Goal: Task Accomplishment & Management: Manage account settings

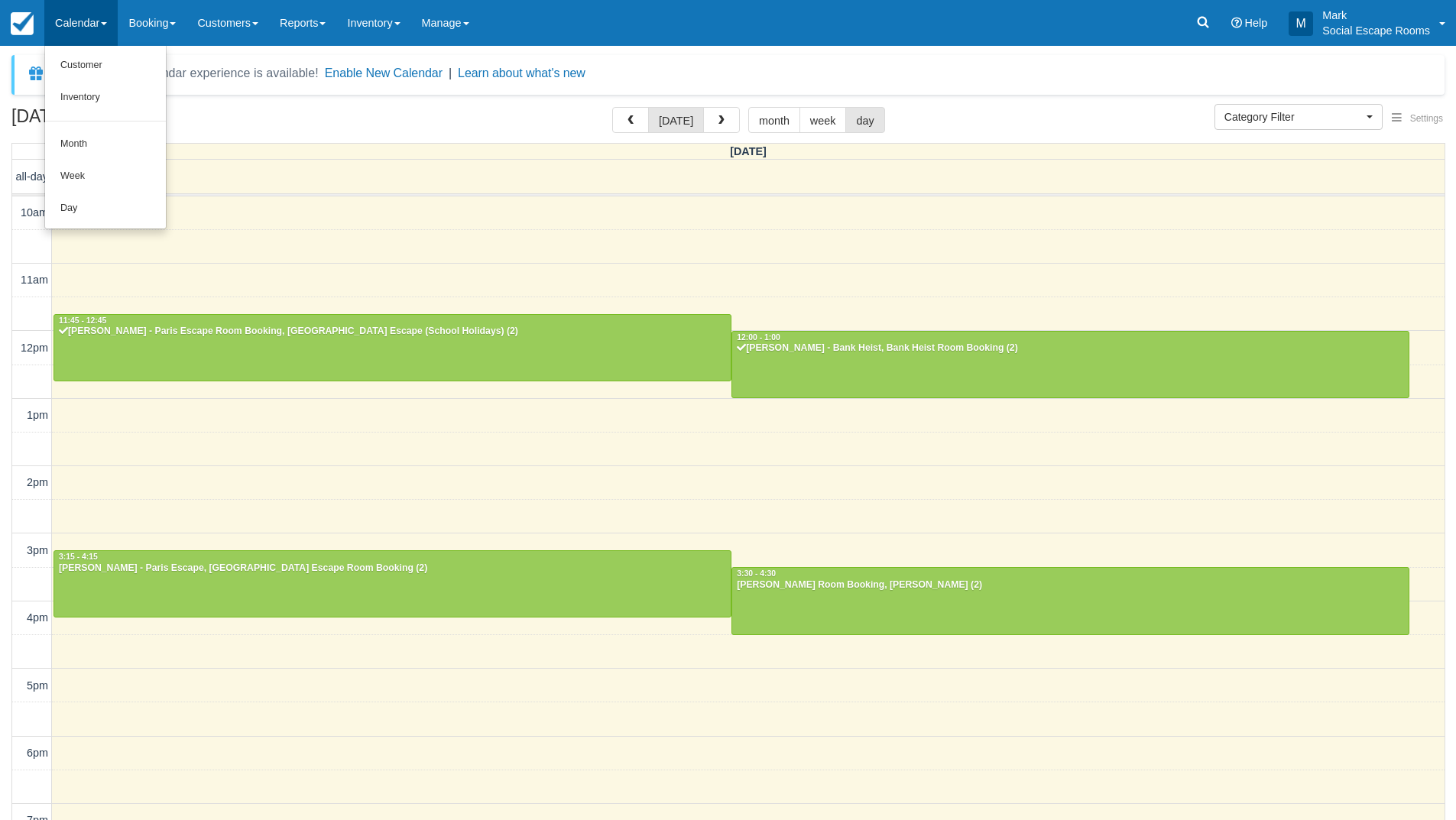
select select
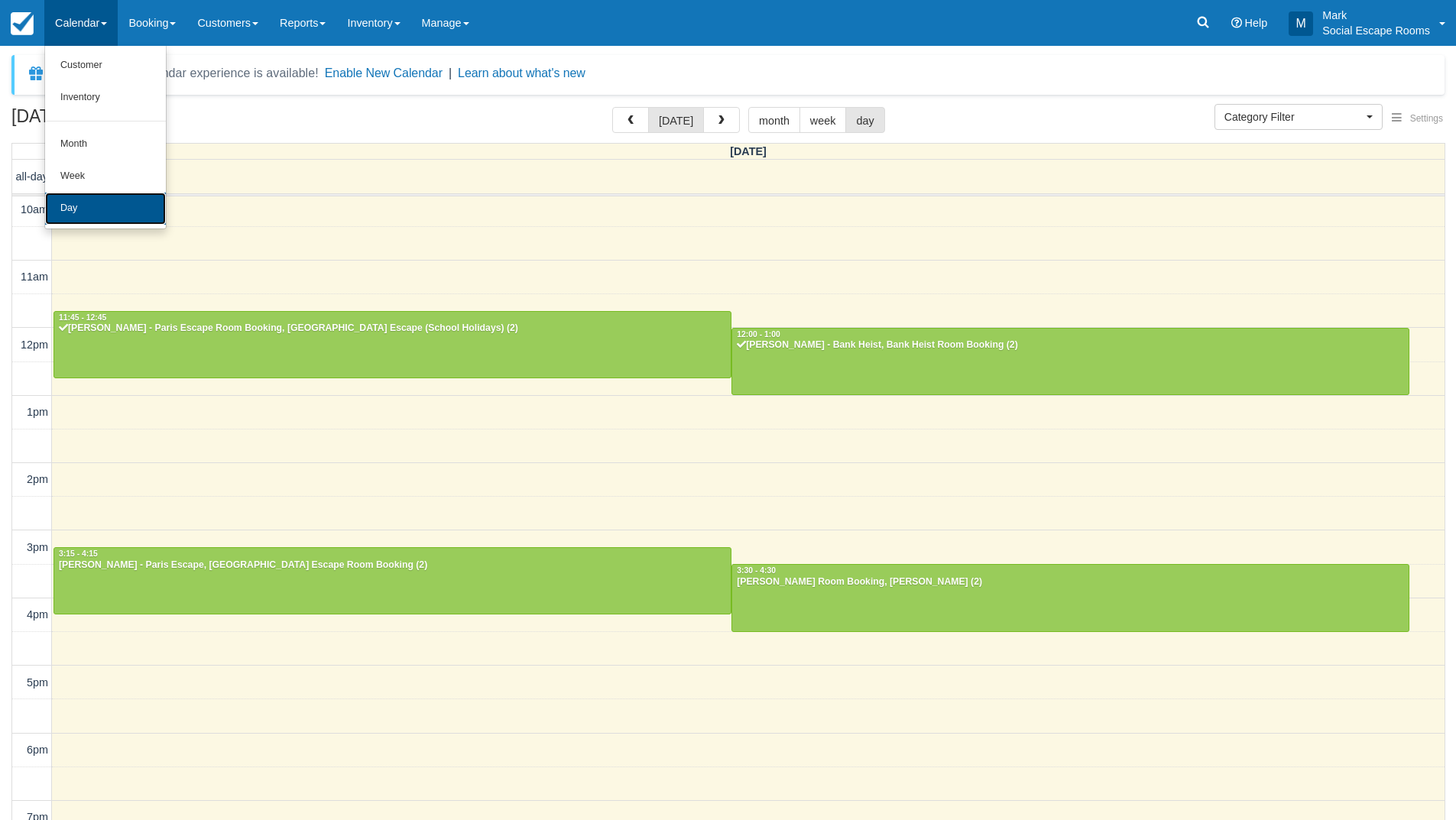
click at [67, 208] on link "Day" at bounding box center [105, 209] width 121 height 32
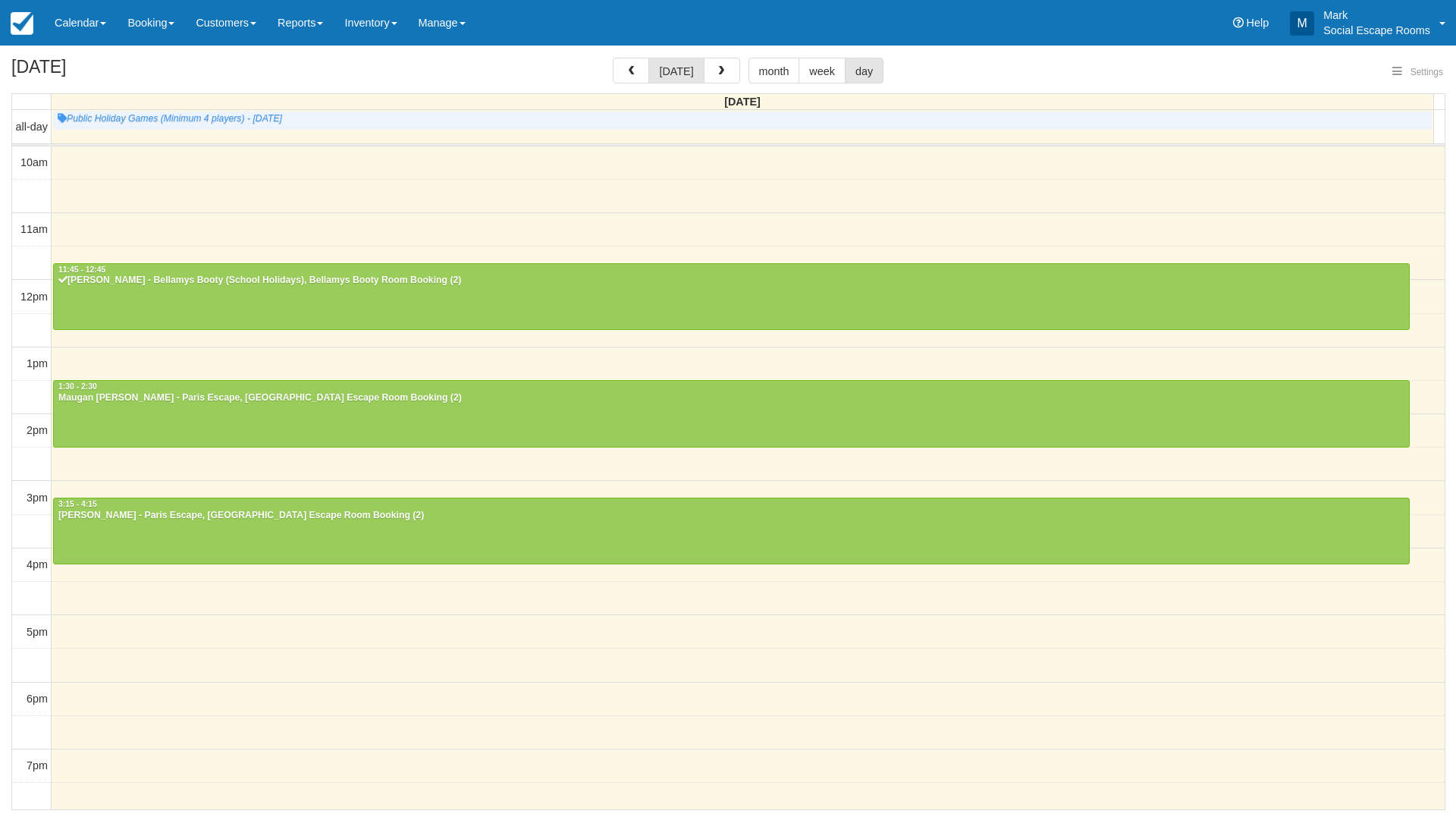
select select
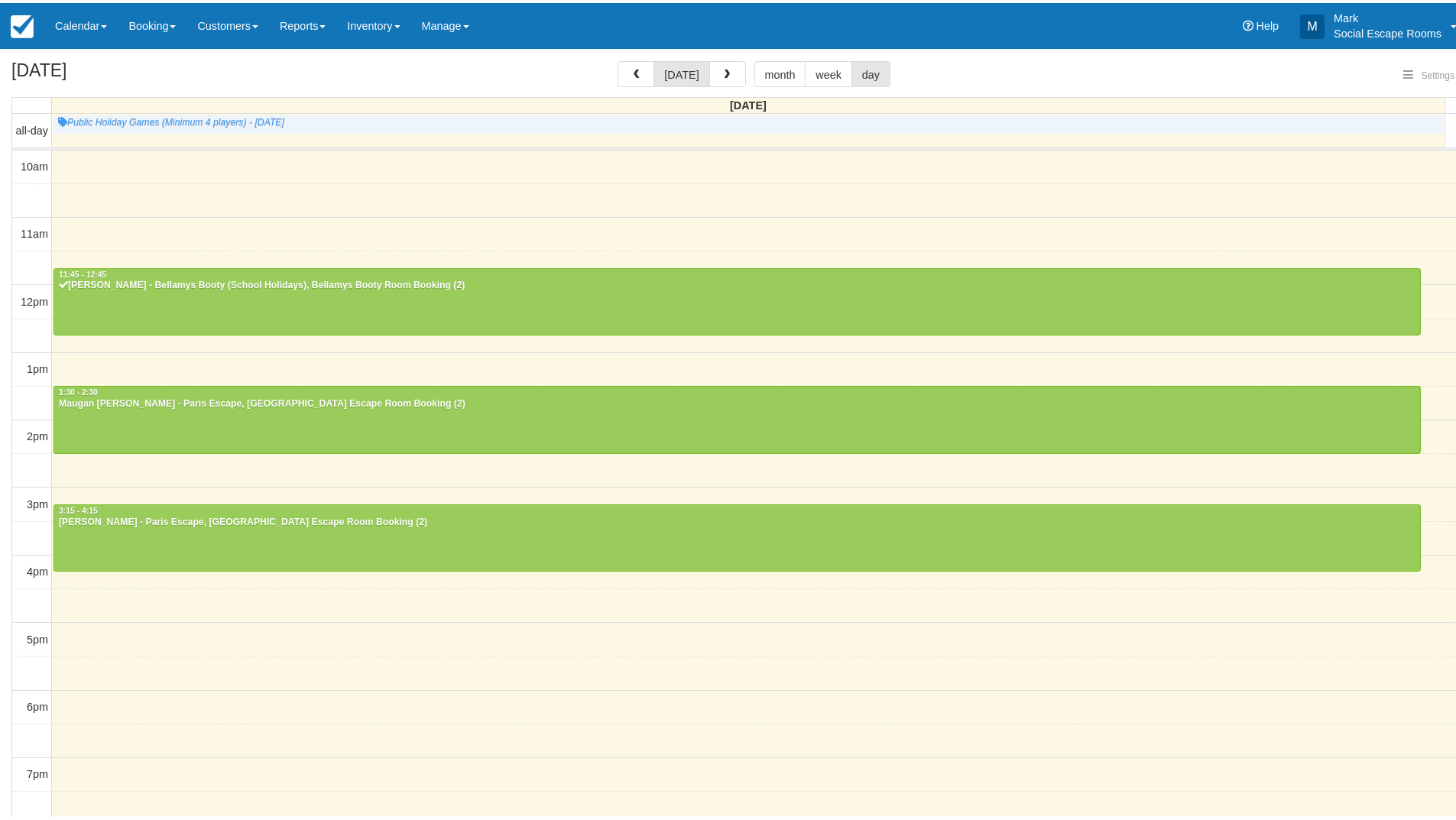
scroll to position [176, 0]
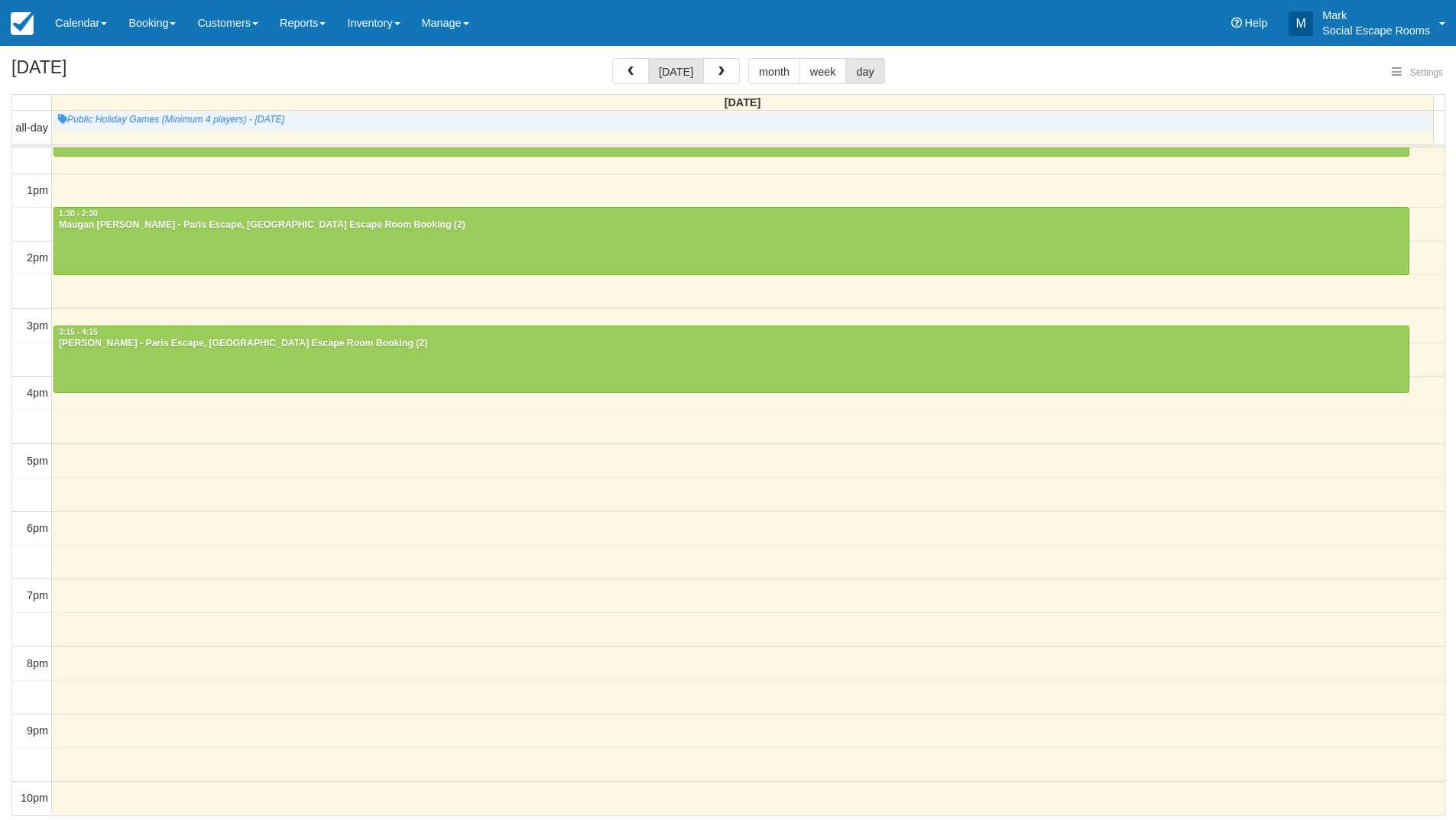
select select
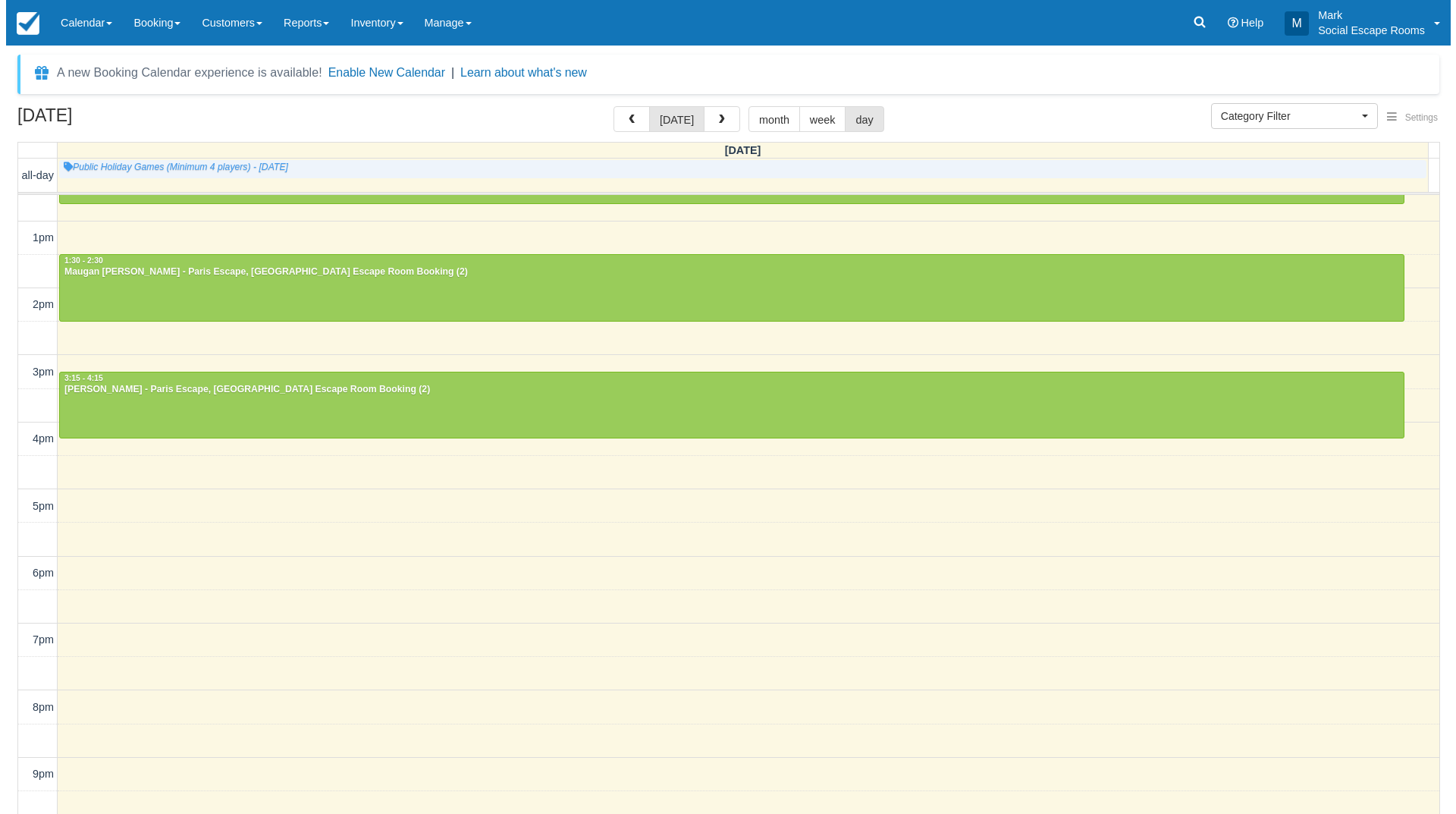
scroll to position [0, 0]
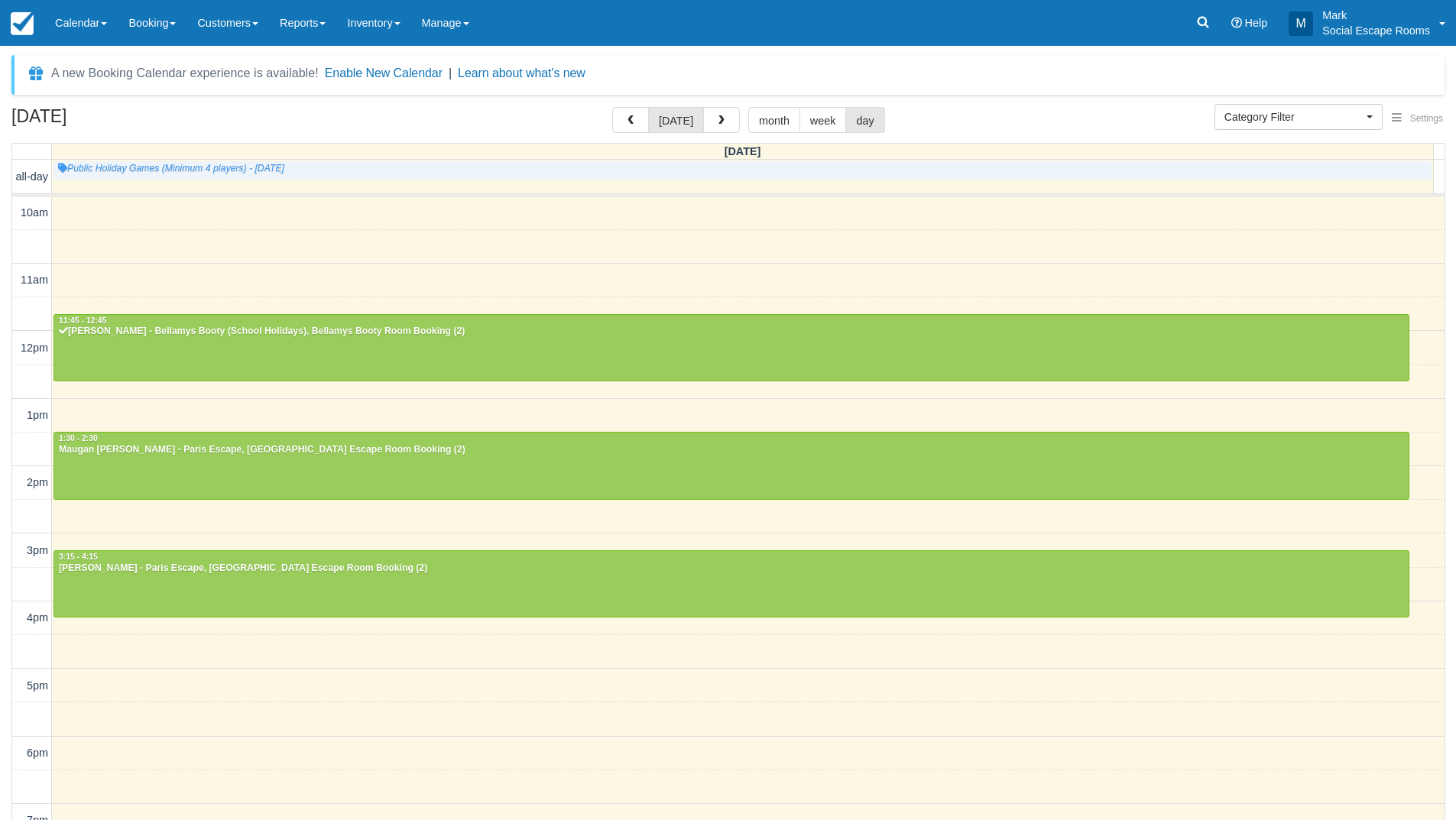
click at [567, 712] on div "10am 11am 12pm 1pm 2pm 3pm 4pm 5pm 6pm 7pm 8pm 9pm 10pm 11:45 - 12:45 [PERSON_N…" at bounding box center [728, 618] width 1432 height 844
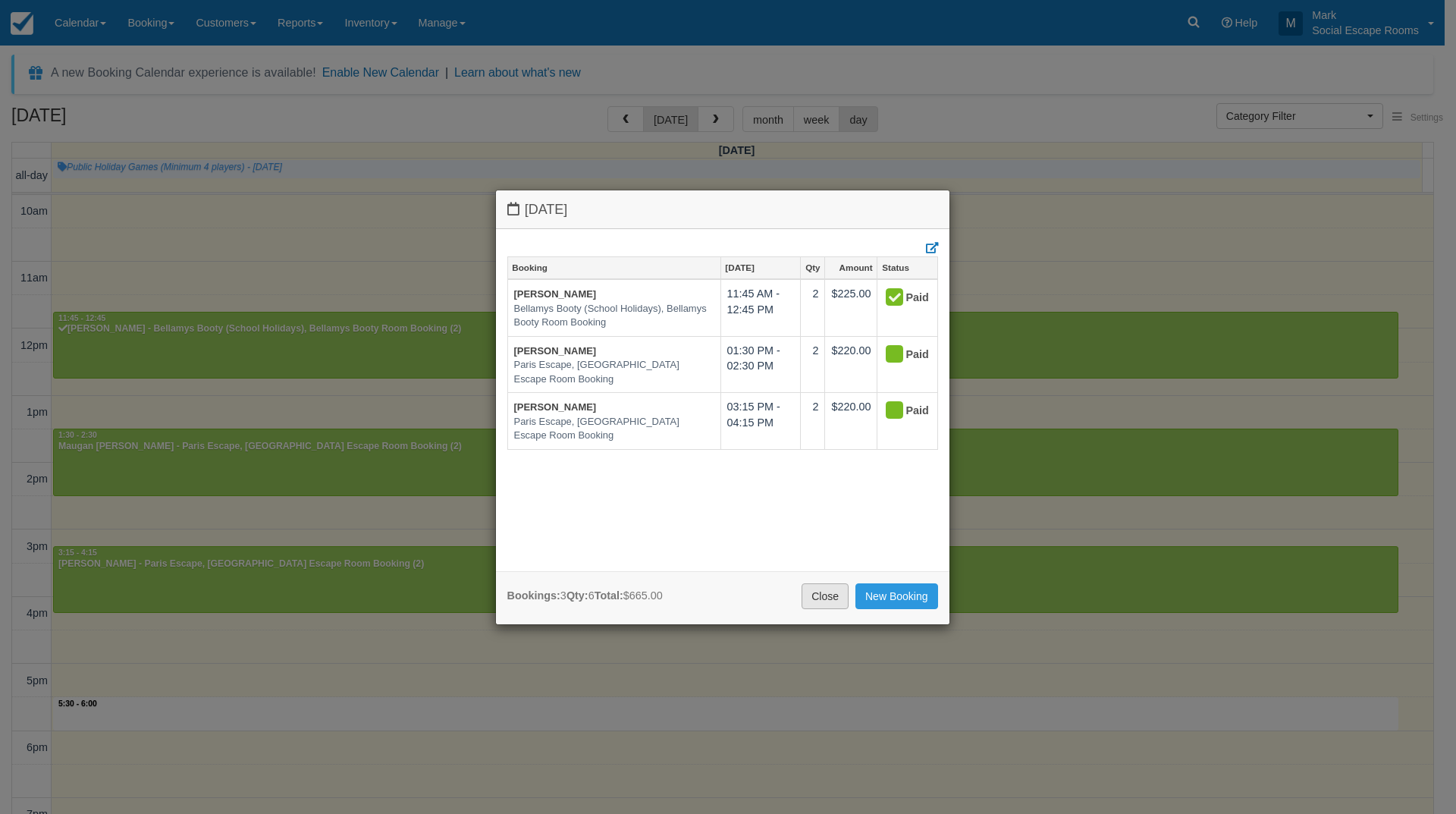
click at [823, 593] on link "Close" at bounding box center [825, 596] width 47 height 26
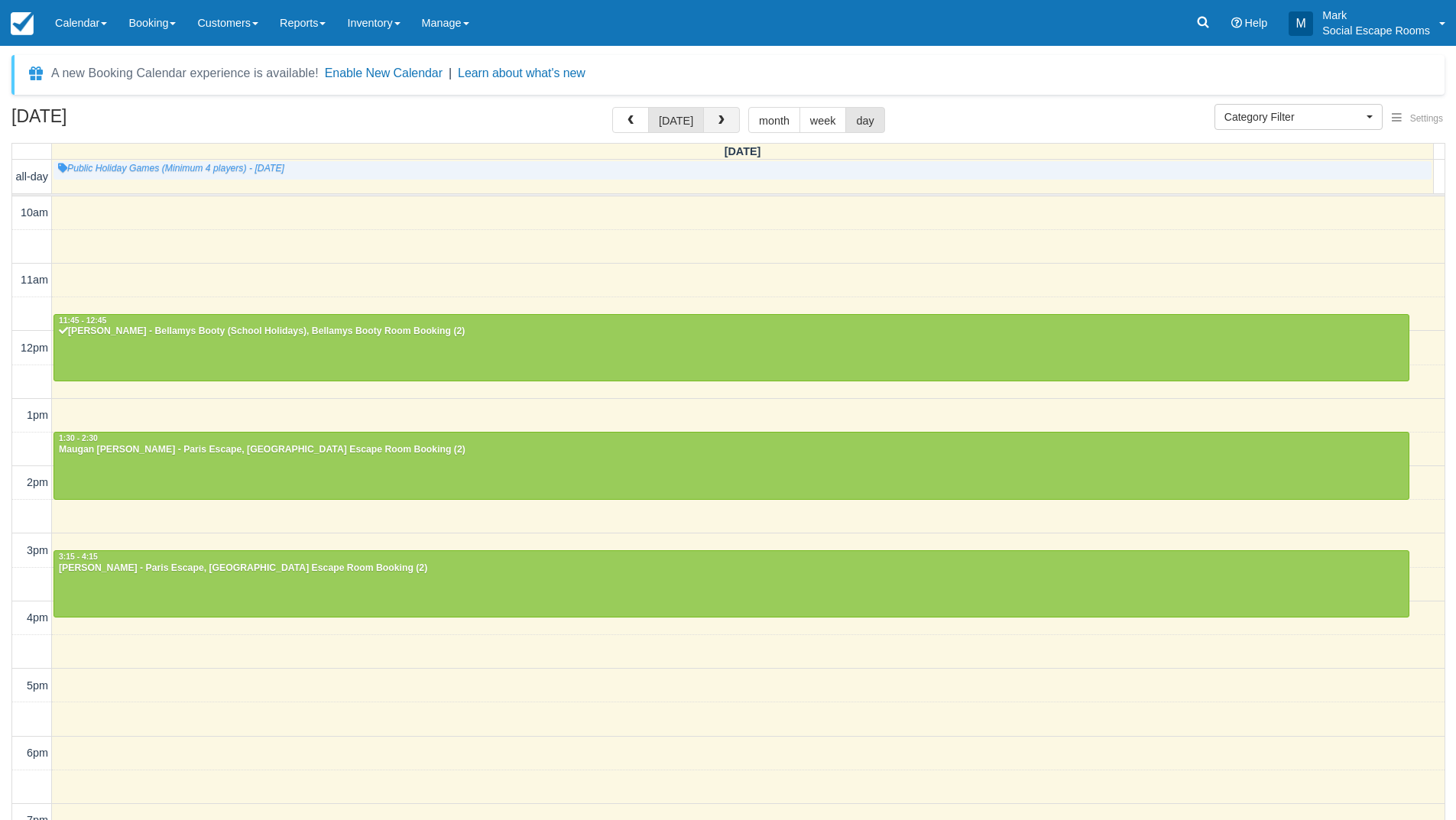
click at [721, 118] on span "button" at bounding box center [721, 121] width 11 height 11
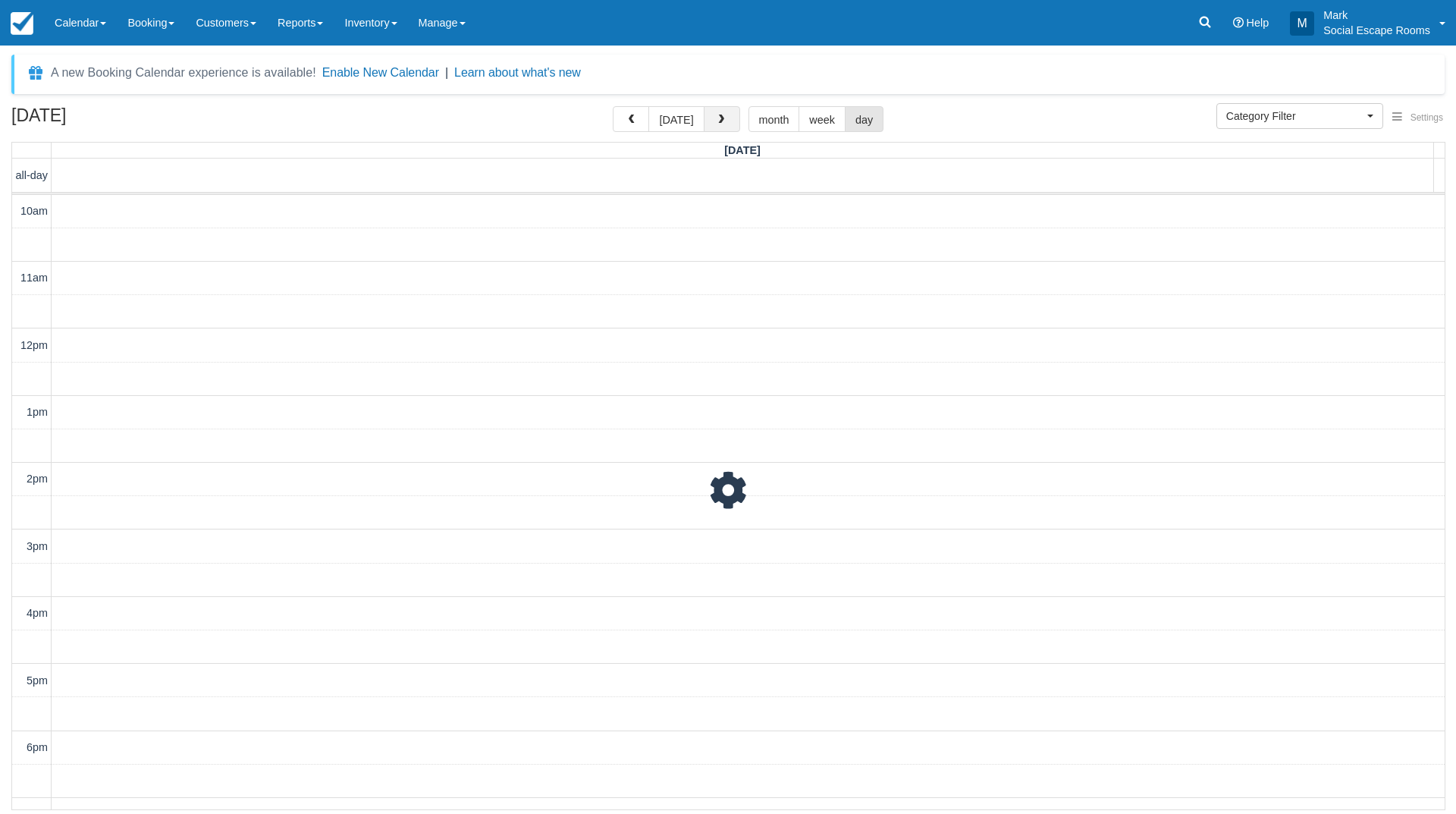
scroll to position [202, 0]
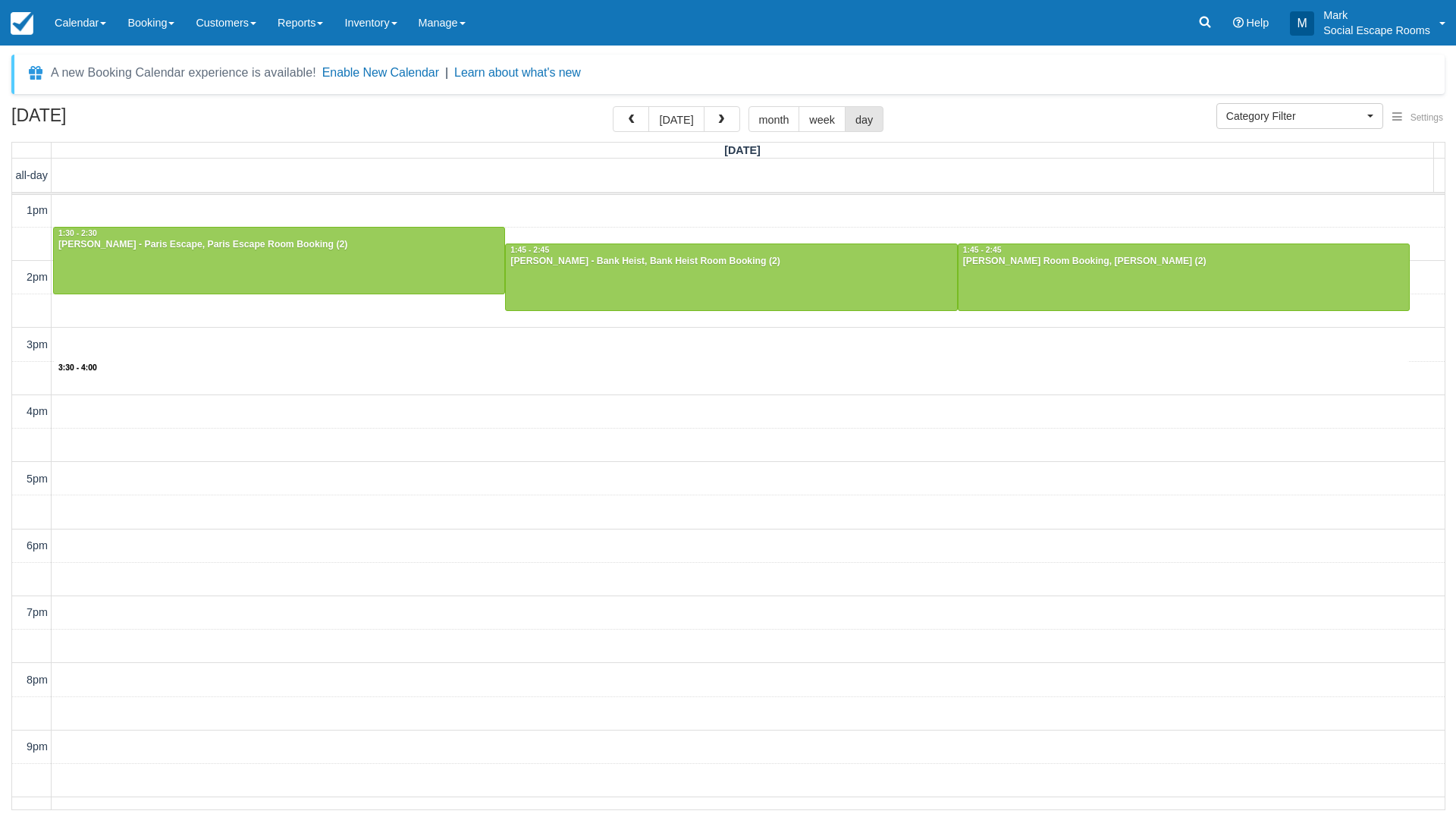
click at [661, 389] on div "10am 11am 12pm 1pm 2pm 3pm 4pm 5pm 6pm 7pm 8pm 9pm 10pm 3:30 - 4:00 12:00 - 1:0…" at bounding box center [728, 411] width 1433 height 837
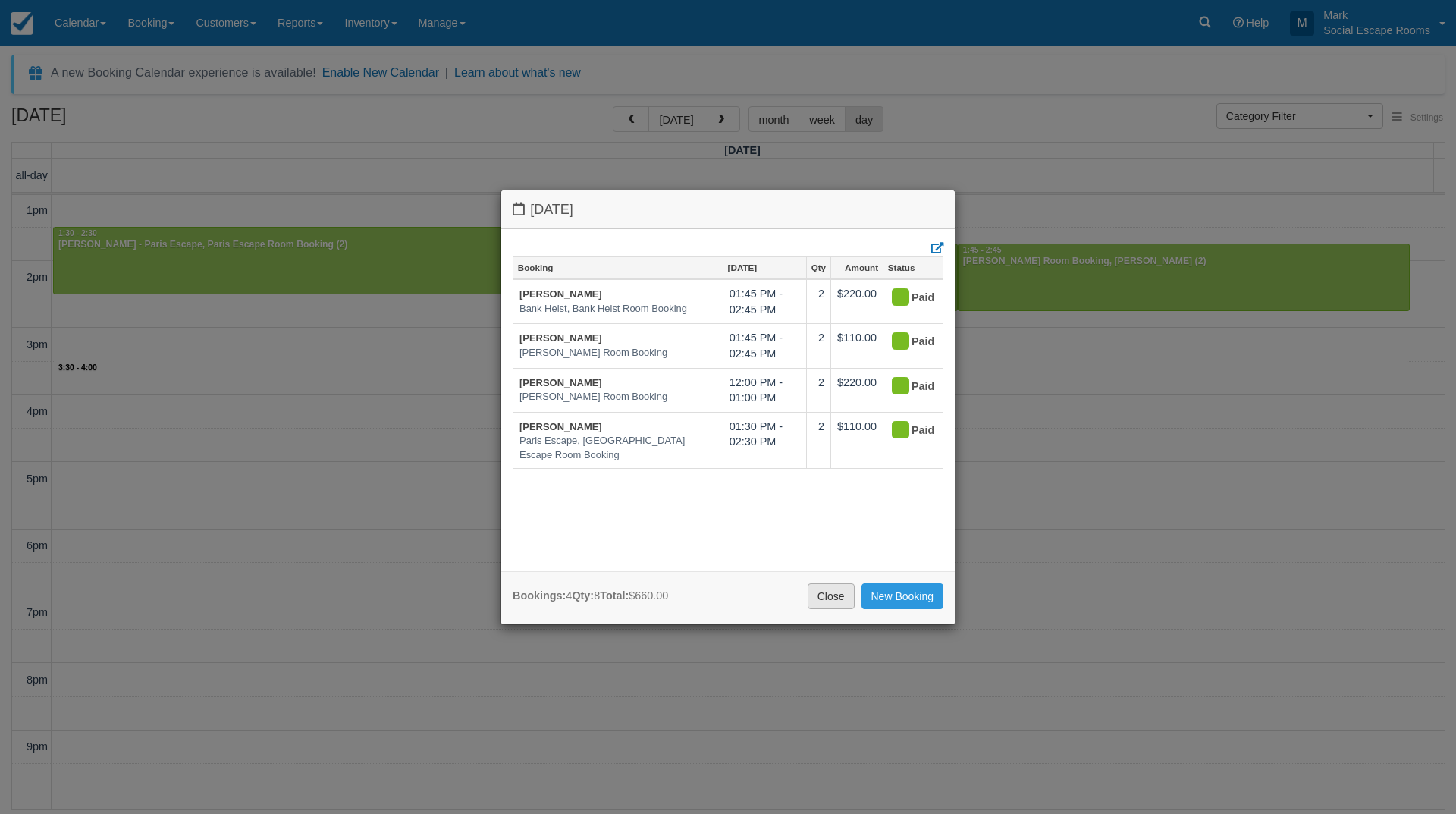
click at [830, 592] on link "Close" at bounding box center [832, 596] width 47 height 26
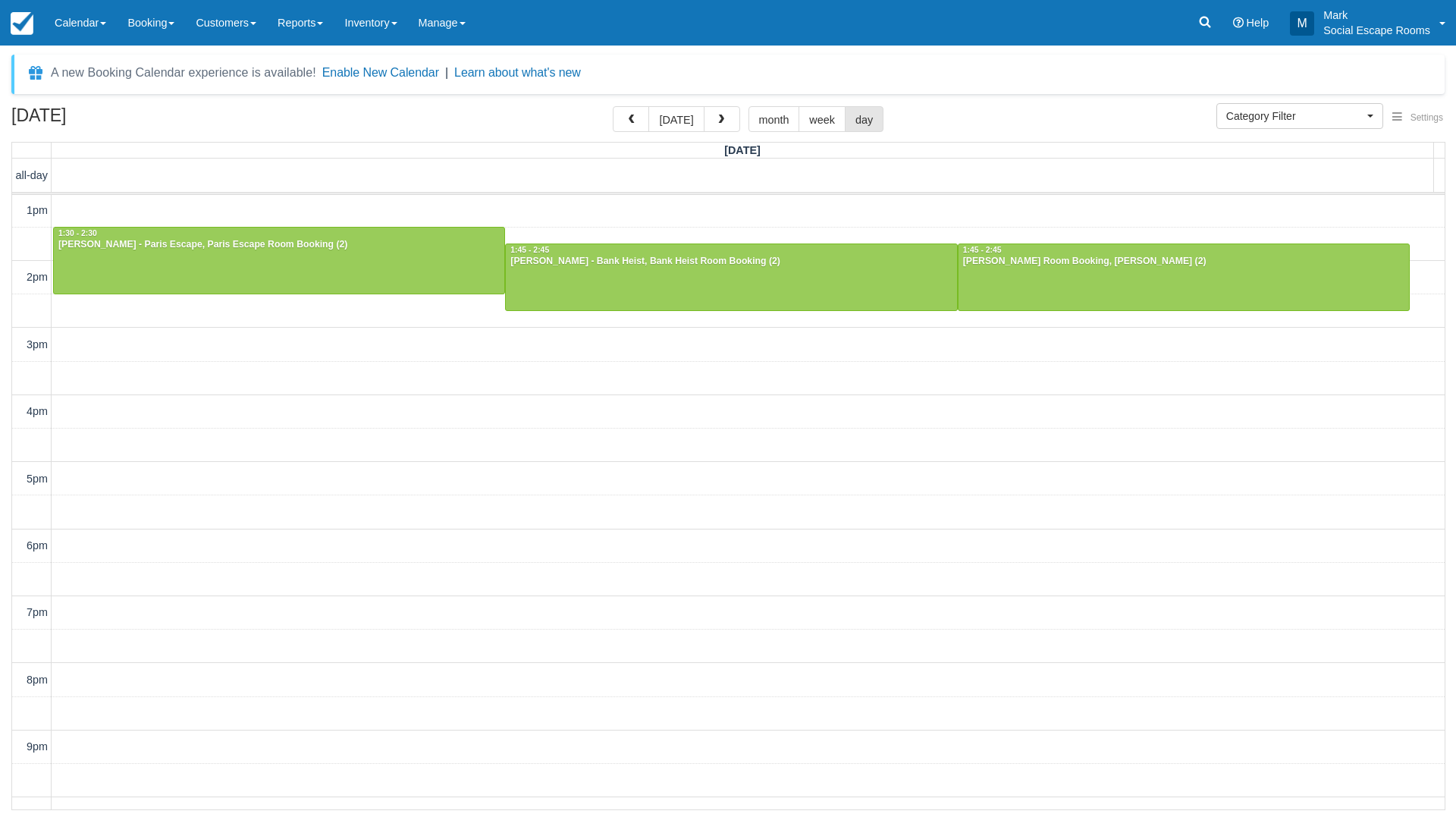
scroll to position [0, 0]
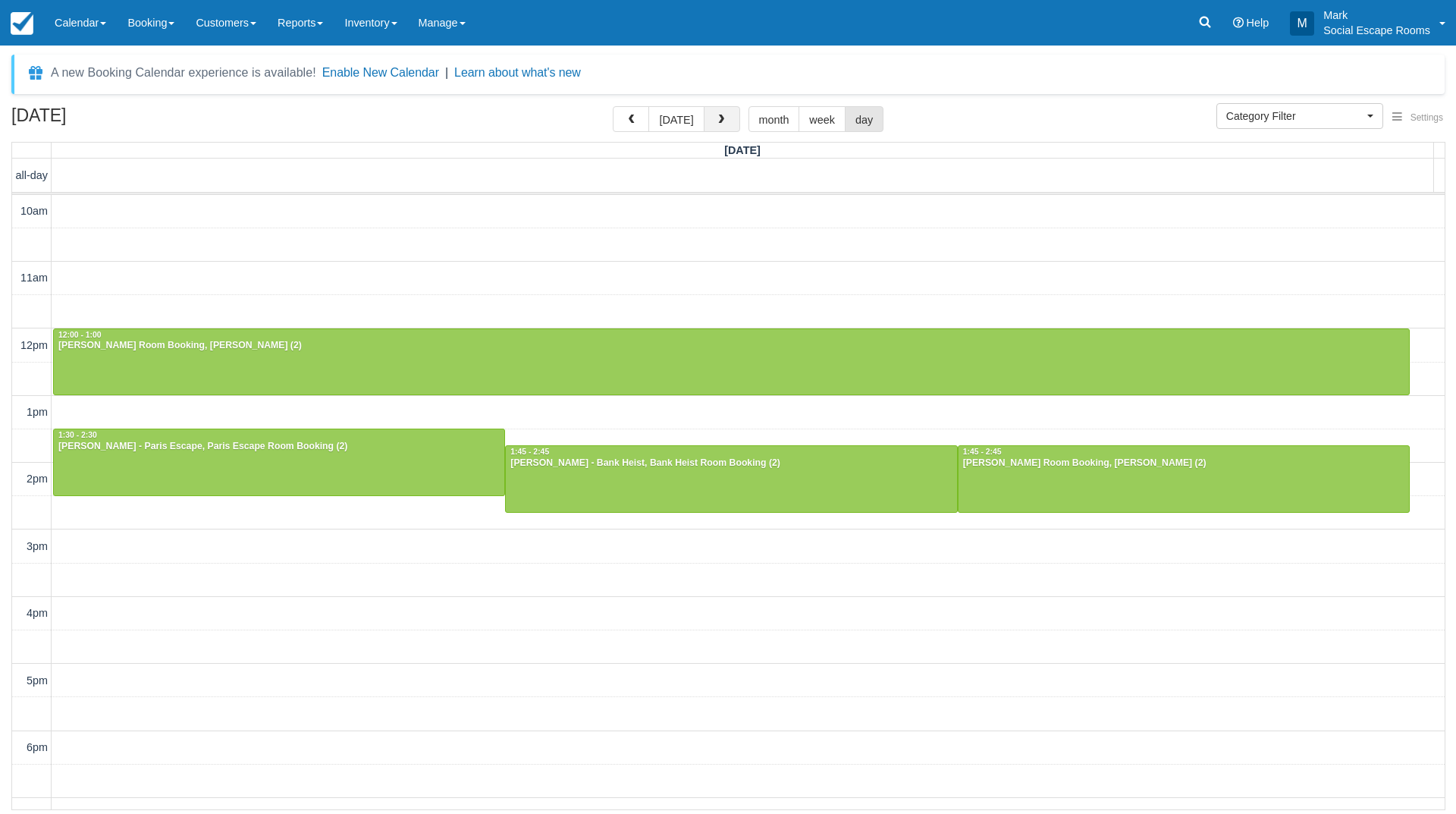
click at [719, 113] on button "button" at bounding box center [722, 119] width 37 height 26
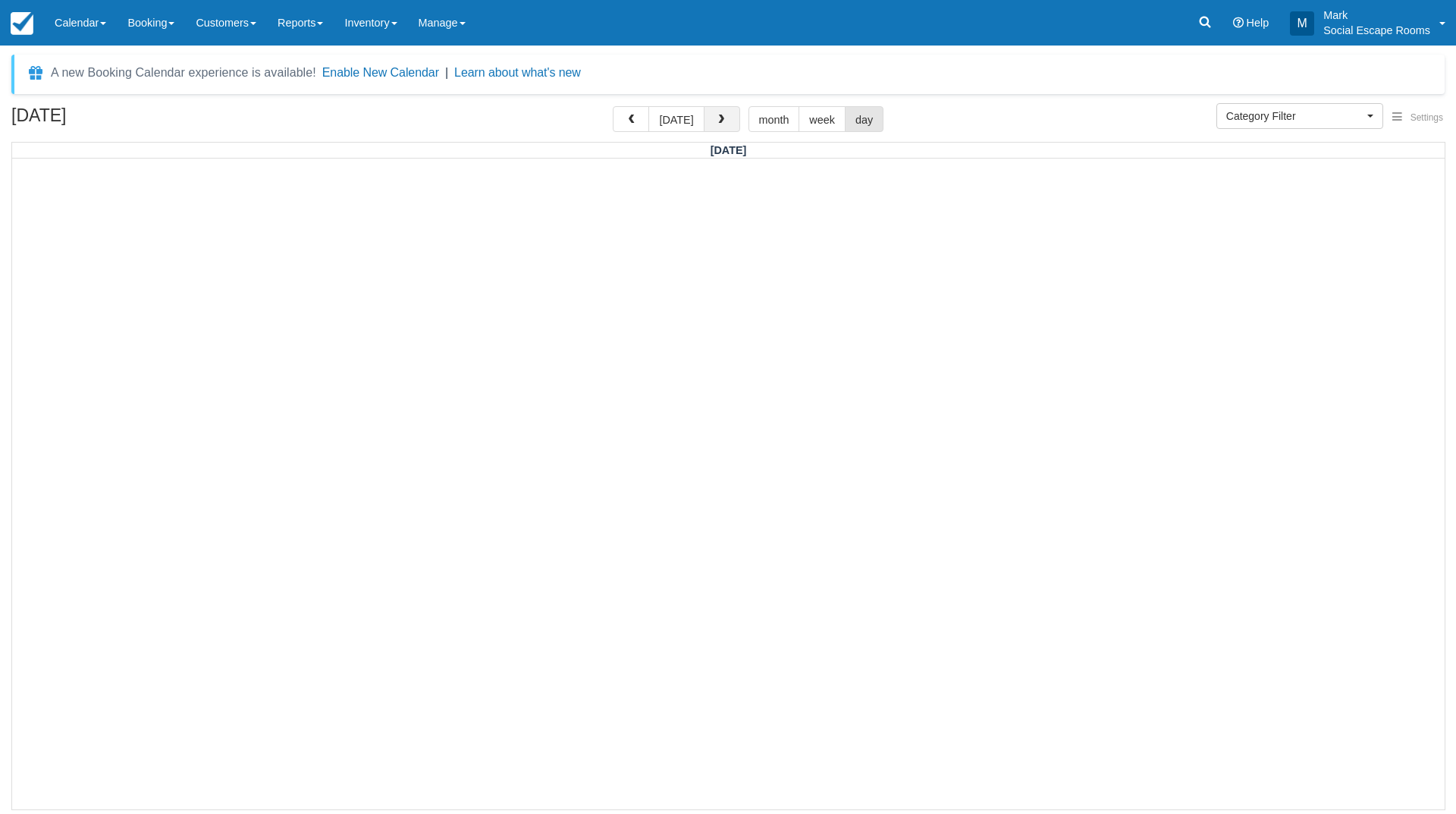
click at [727, 117] on button "button" at bounding box center [722, 119] width 37 height 26
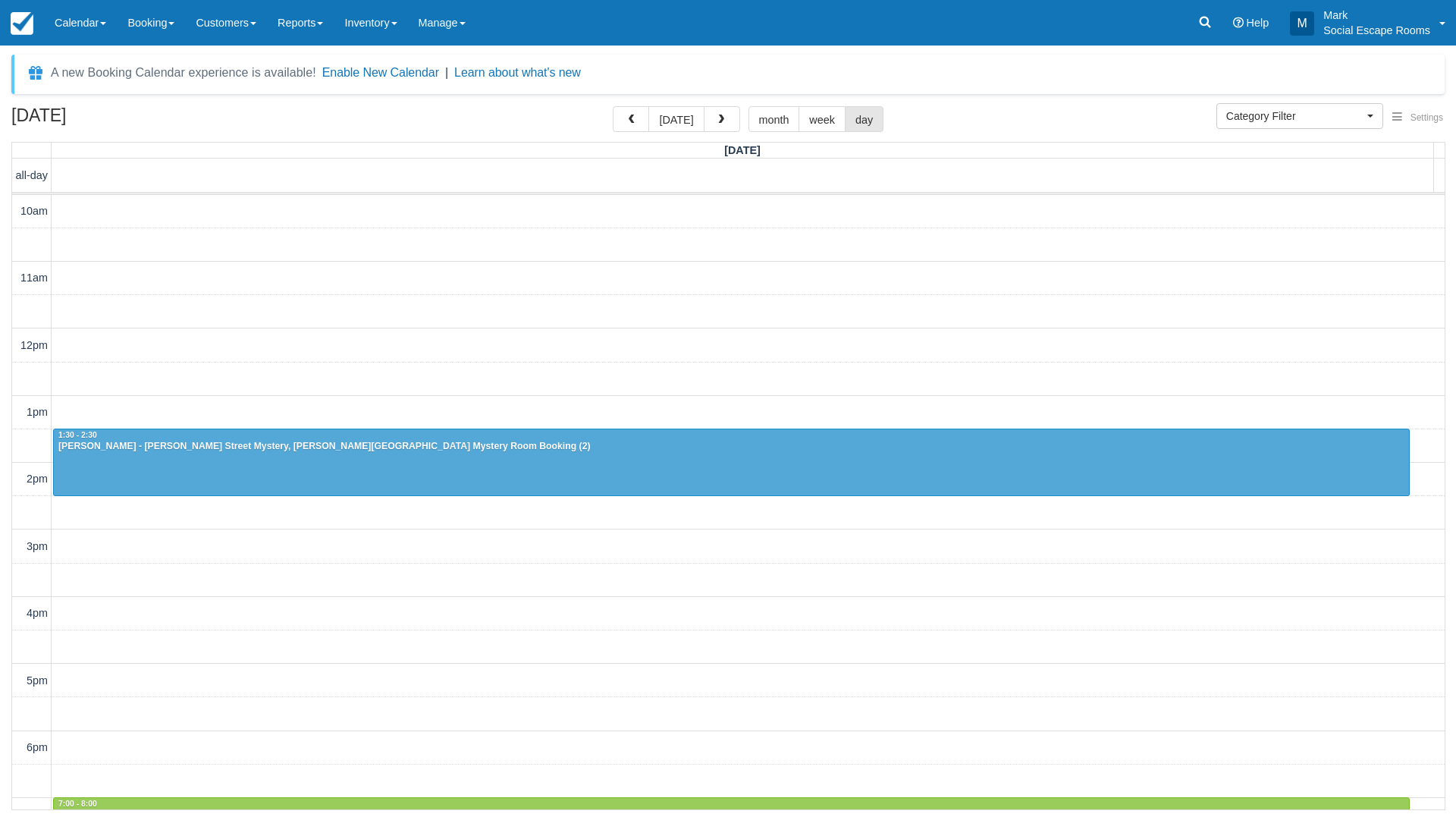
scroll to position [222, 0]
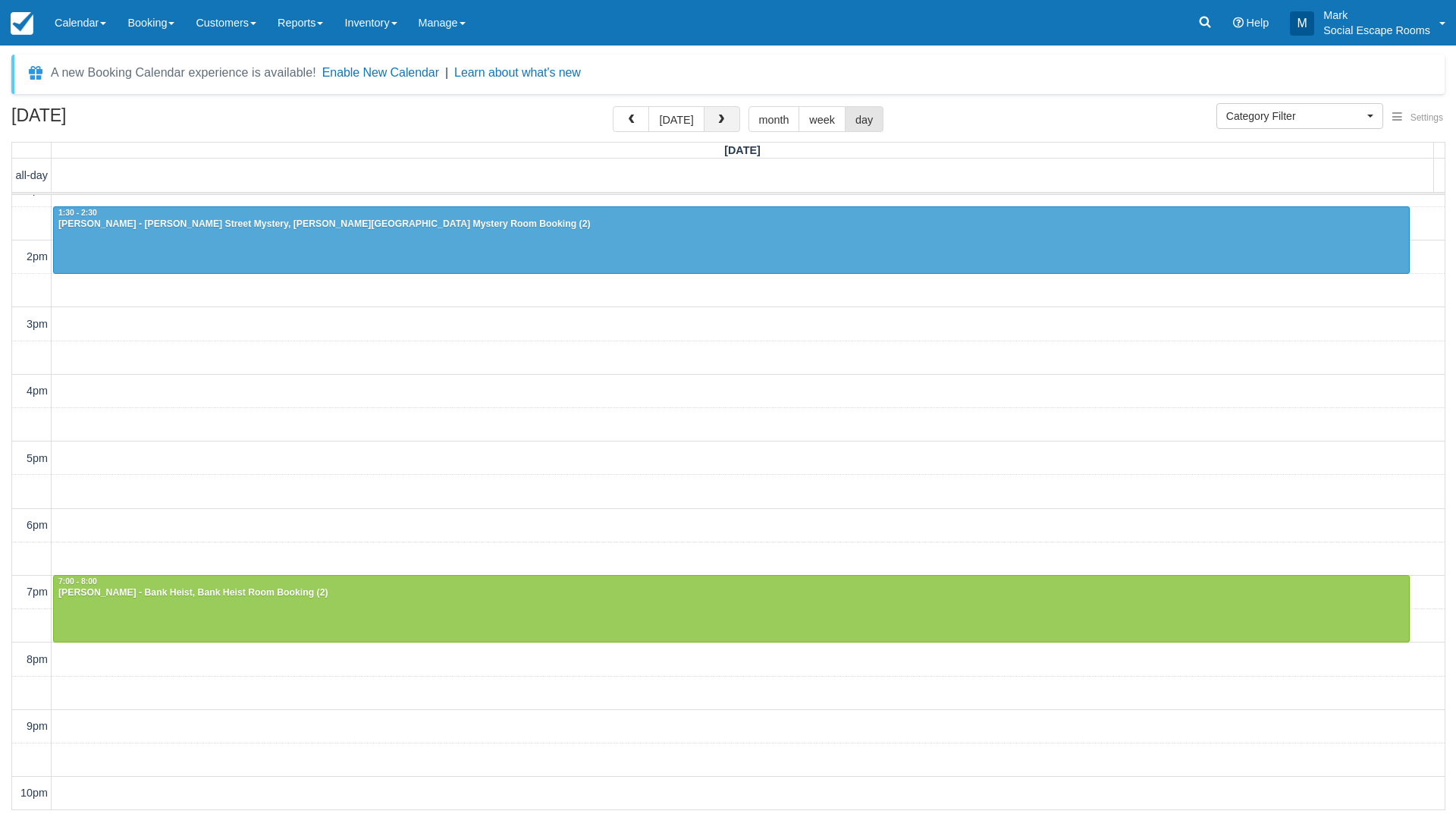
click at [717, 116] on span "button" at bounding box center [721, 120] width 10 height 10
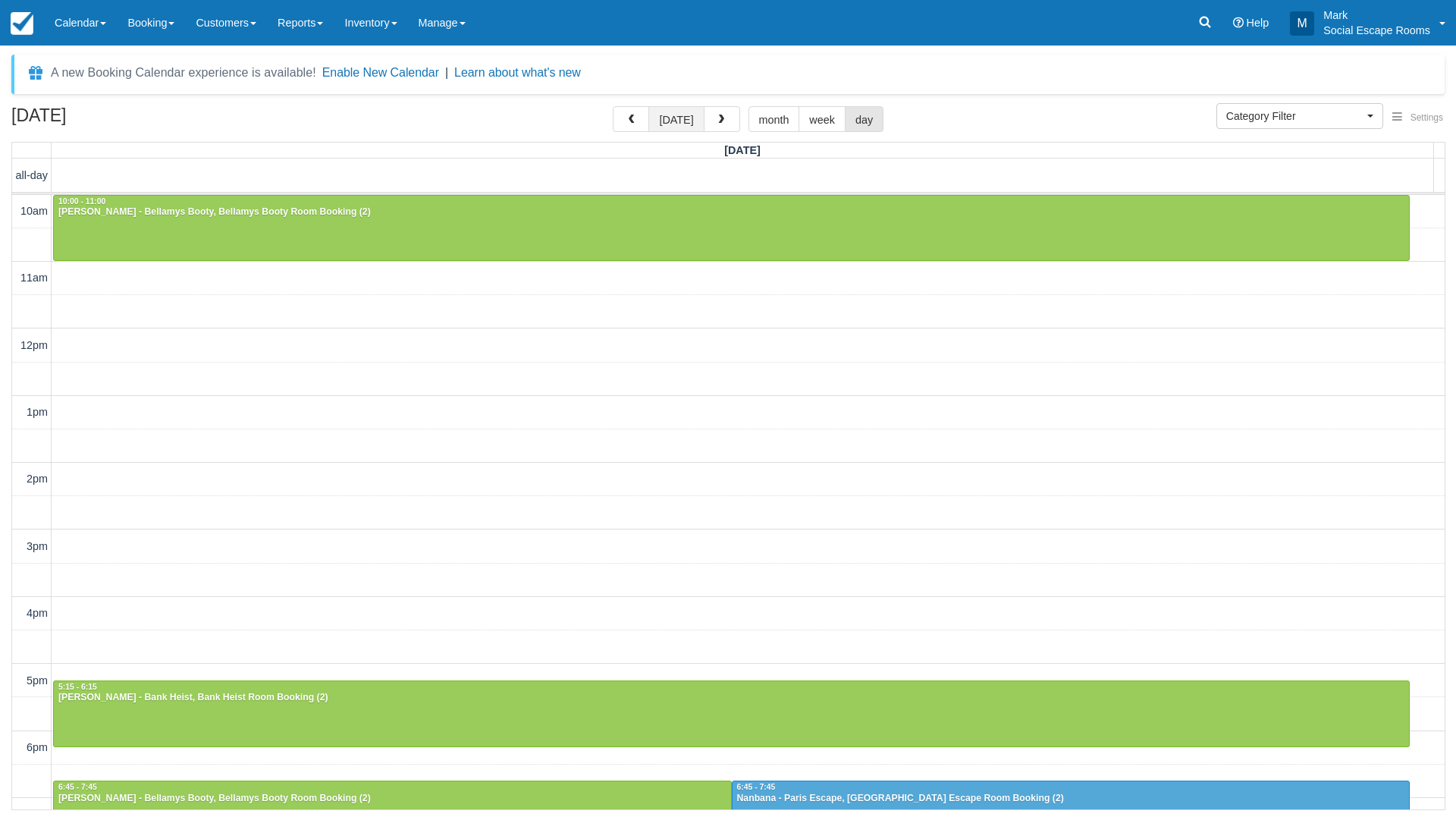
click at [680, 116] on button "[DATE]" at bounding box center [676, 119] width 56 height 26
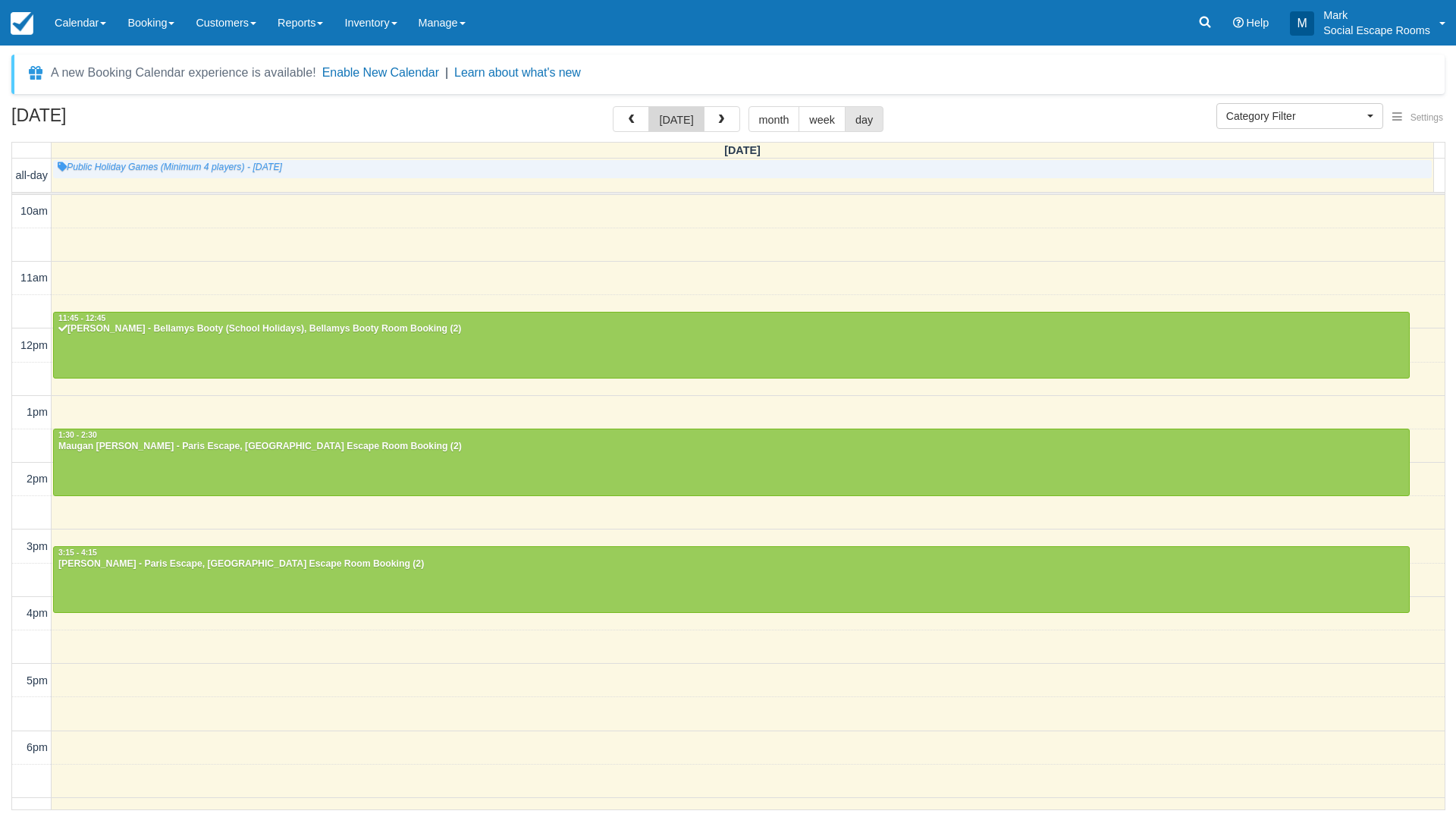
scroll to position [202, 0]
